Goal: Information Seeking & Learning: Learn about a topic

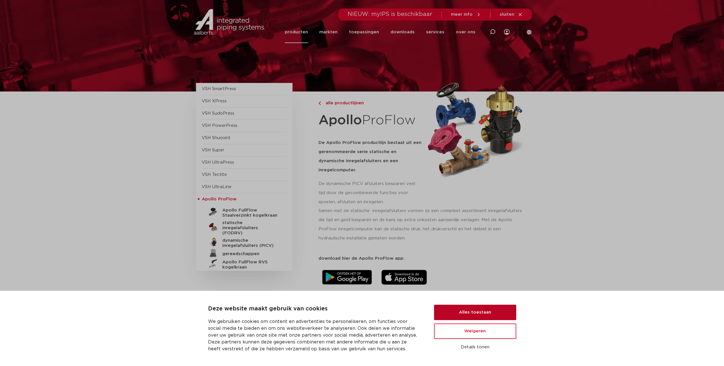
click at [488, 310] on button "Alles toestaan" at bounding box center [475, 312] width 82 height 15
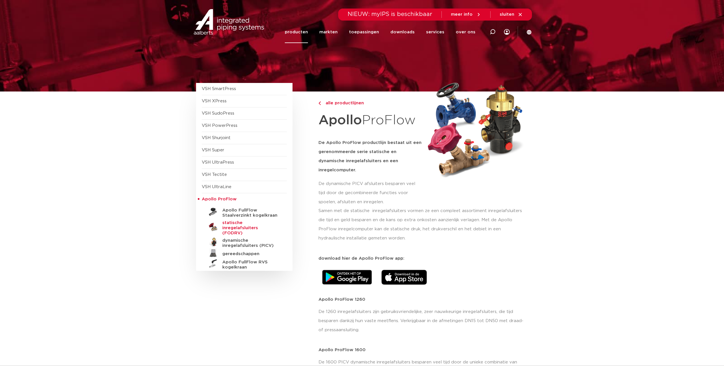
click at [232, 225] on h5 "statische inregelafsluiters (FODRV)" at bounding box center [250, 228] width 57 height 15
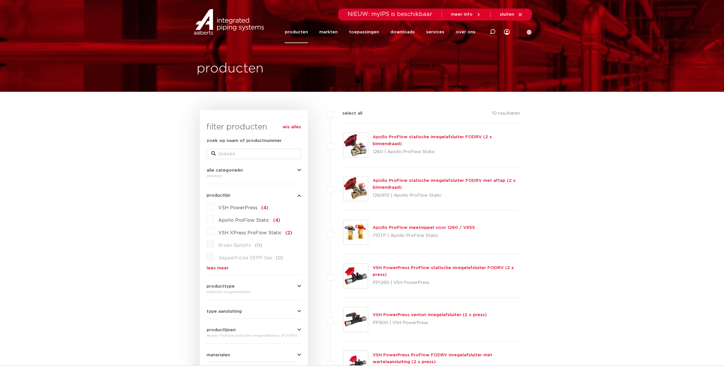
click at [390, 142] on link "Apollo ProFlow statische inregelafsluiter FODRV (2 x binnendraad)" at bounding box center [432, 140] width 119 height 11
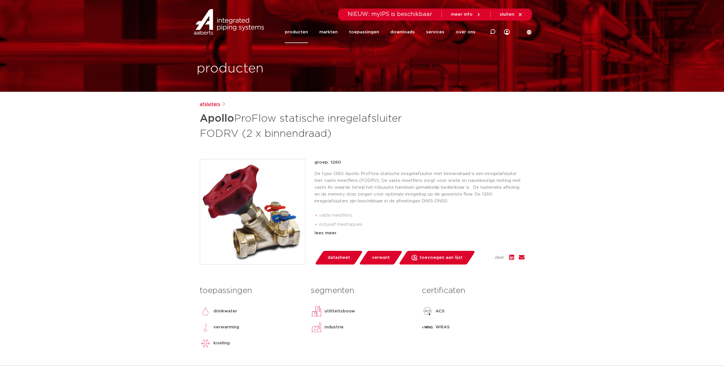
click at [212, 104] on link "afsluiters" at bounding box center [210, 104] width 21 height 7
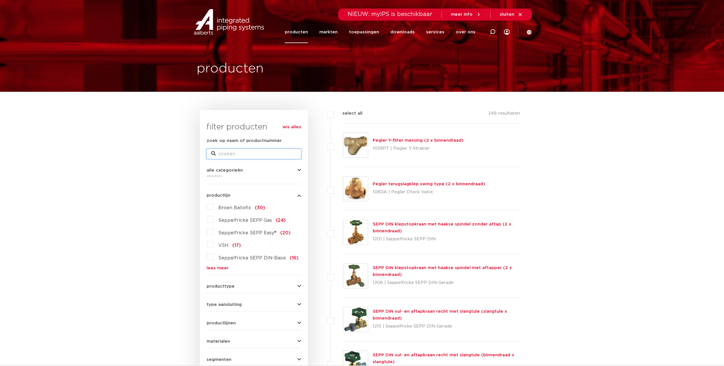
click at [222, 156] on input "zoek op naam of productnummer" at bounding box center [254, 154] width 94 height 10
type input "apollo"
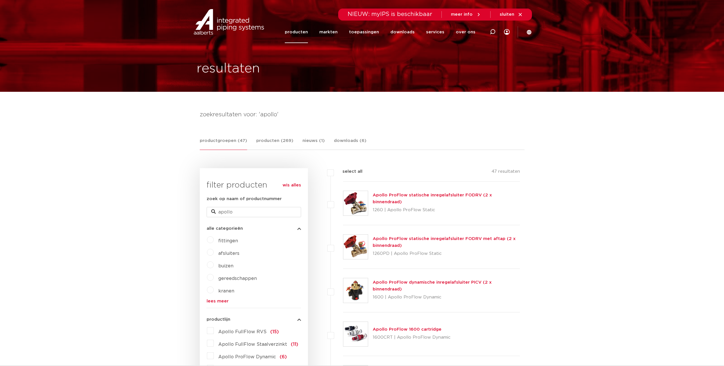
click at [390, 241] on link "Apollo ProFlow statische inregelafsluiter FODRV met aftap (2 x binnendraad)" at bounding box center [444, 242] width 143 height 11
